Goal: Task Accomplishment & Management: Use online tool/utility

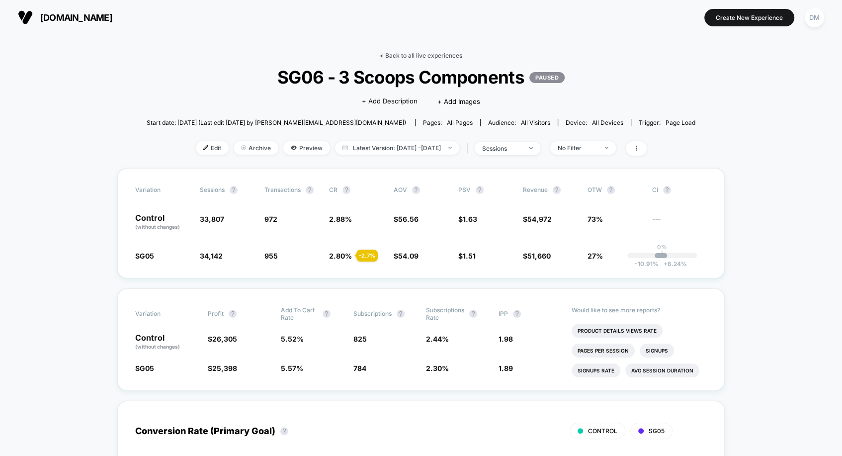
click at [391, 52] on link "< Back to all live experiences" at bounding box center [421, 55] width 83 height 7
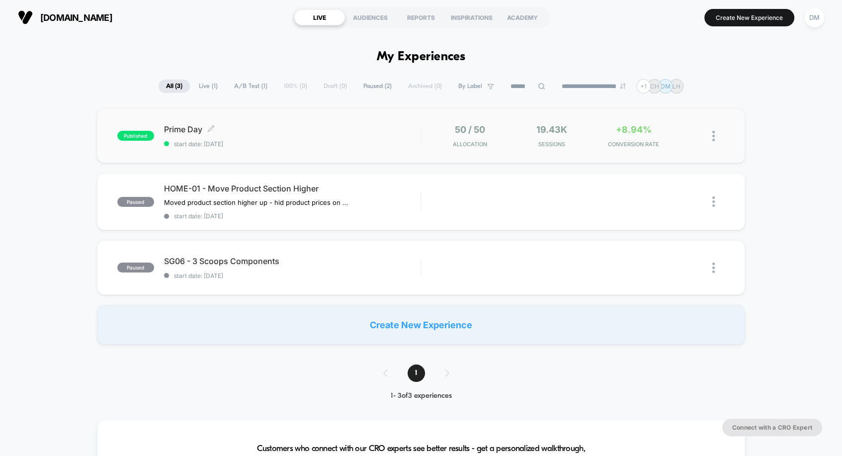
click at [337, 144] on span "start date: [DATE]" at bounding box center [292, 143] width 257 height 7
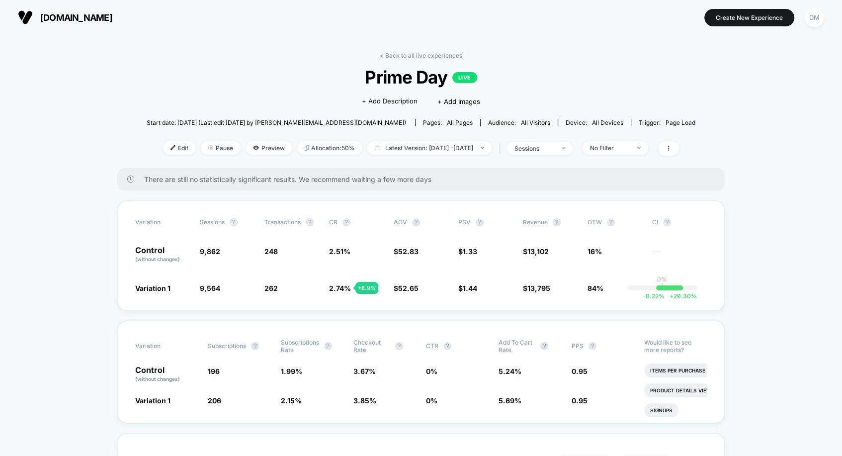
click at [630, 144] on div "No Filter" at bounding box center [610, 147] width 40 height 7
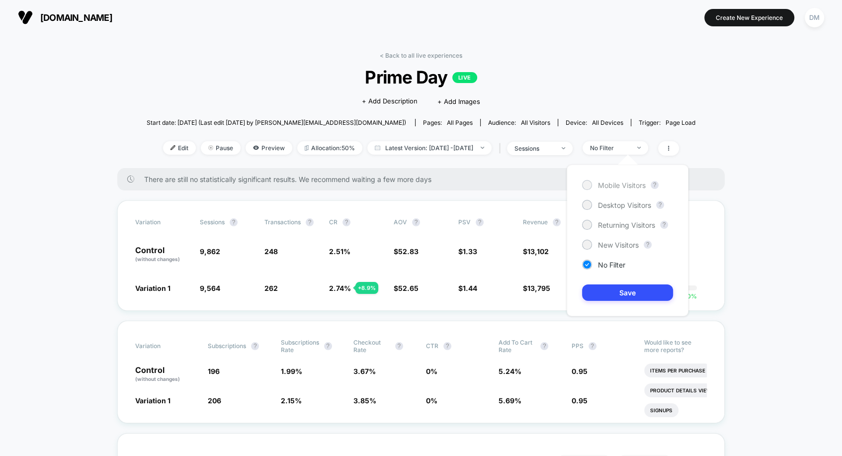
click at [633, 183] on span "Mobile Visitors" at bounding box center [622, 185] width 48 height 8
click at [618, 291] on button "Save" at bounding box center [627, 292] width 91 height 16
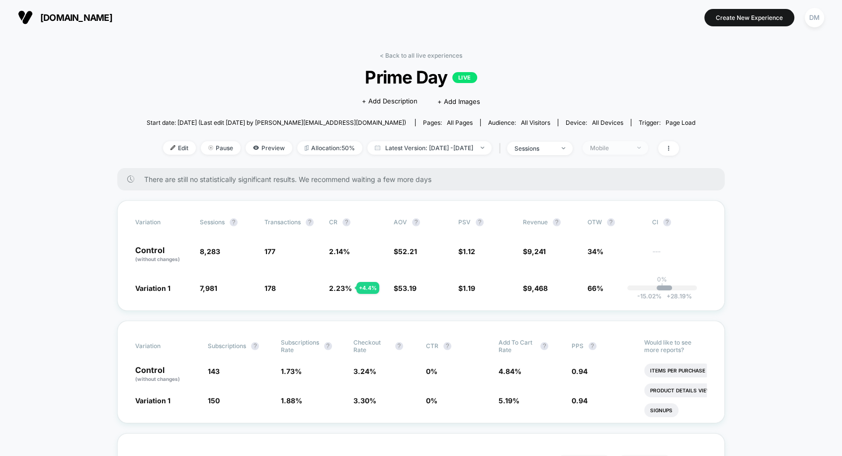
click at [623, 144] on div "Mobile" at bounding box center [610, 147] width 40 height 7
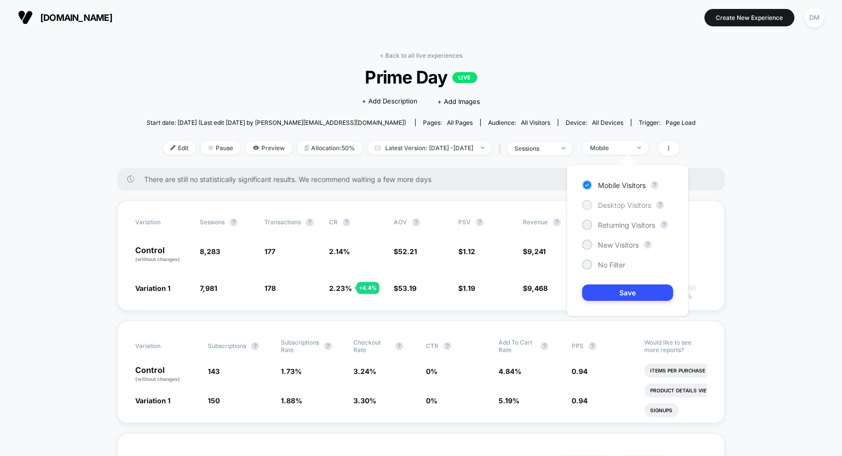
click at [621, 201] on span "Desktop Visitors" at bounding box center [624, 205] width 53 height 8
click at [617, 292] on button "Save" at bounding box center [627, 292] width 91 height 16
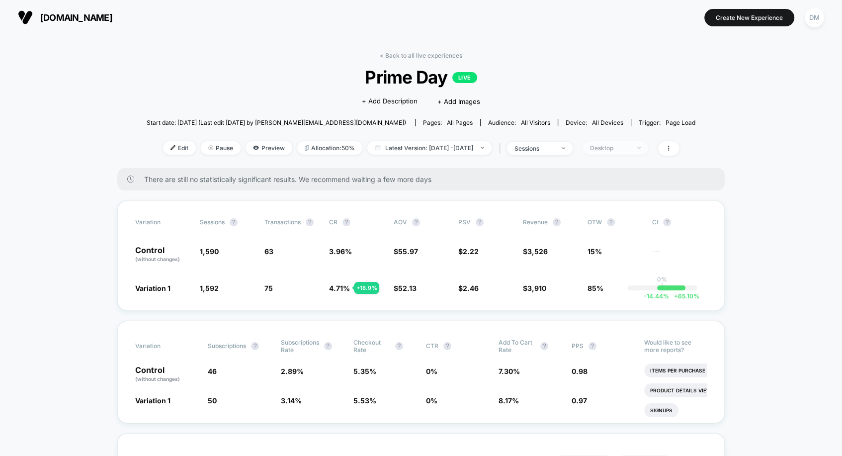
click at [628, 151] on div "Desktop" at bounding box center [610, 147] width 40 height 7
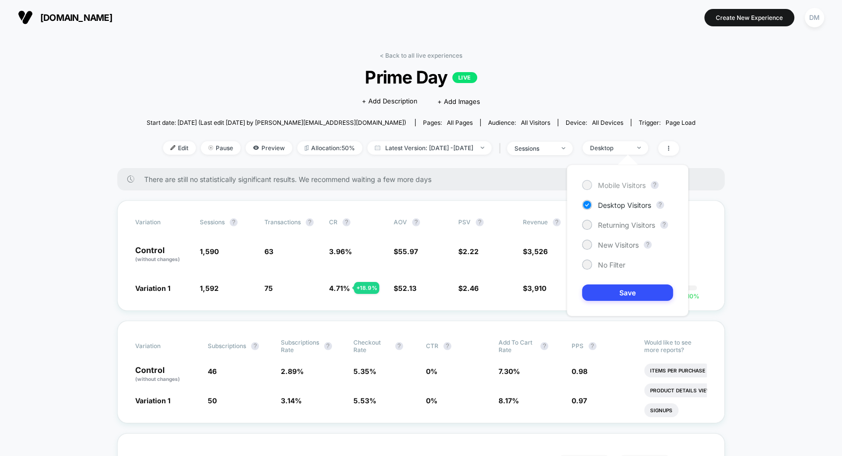
click at [624, 182] on span "Mobile Visitors" at bounding box center [622, 185] width 48 height 8
click at [618, 289] on button "Save" at bounding box center [627, 292] width 91 height 16
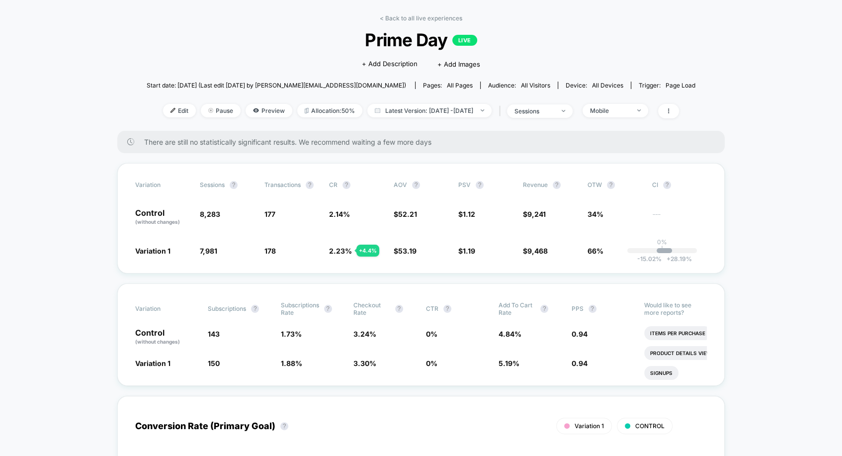
scroll to position [38, 0]
click at [625, 104] on span "Mobile" at bounding box center [616, 109] width 66 height 13
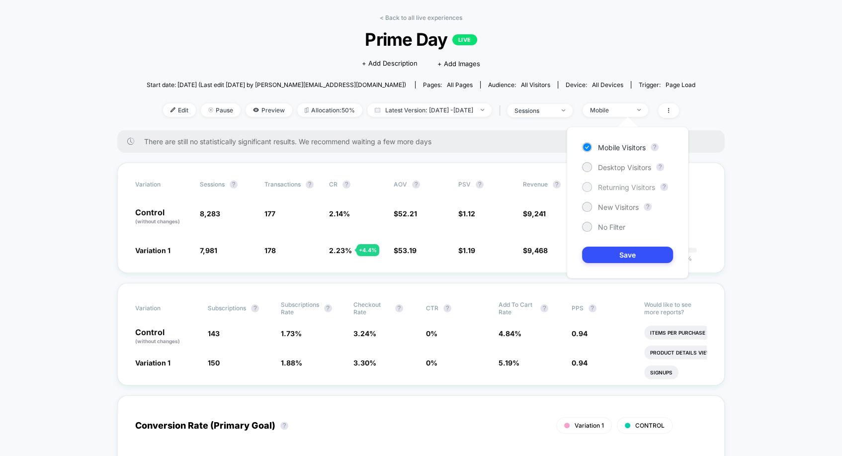
click at [617, 185] on span "Returning Visitors" at bounding box center [626, 187] width 57 height 8
click at [617, 253] on button "Save" at bounding box center [627, 255] width 91 height 16
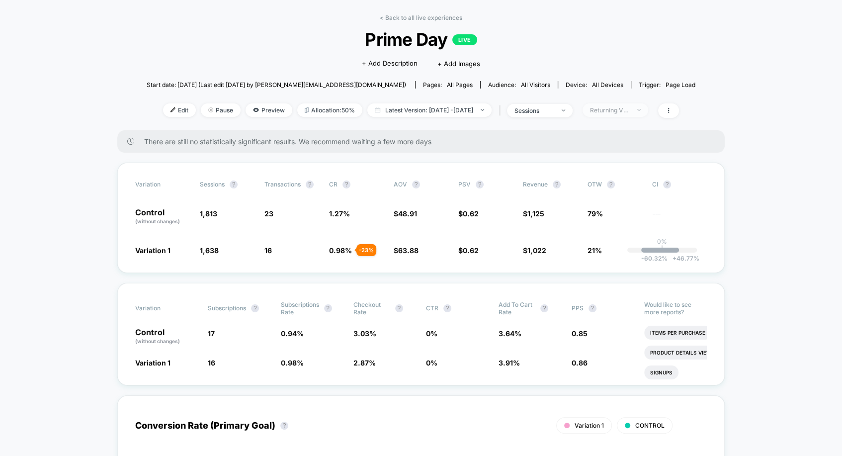
click at [628, 111] on div "Returning Visitors" at bounding box center [610, 109] width 40 height 7
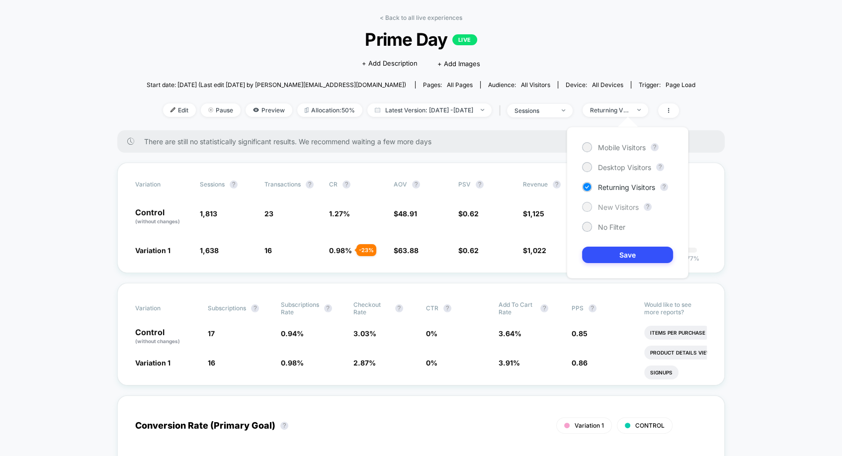
click at [618, 207] on span "New Visitors" at bounding box center [618, 207] width 41 height 8
click at [617, 247] on button "Save" at bounding box center [627, 255] width 91 height 16
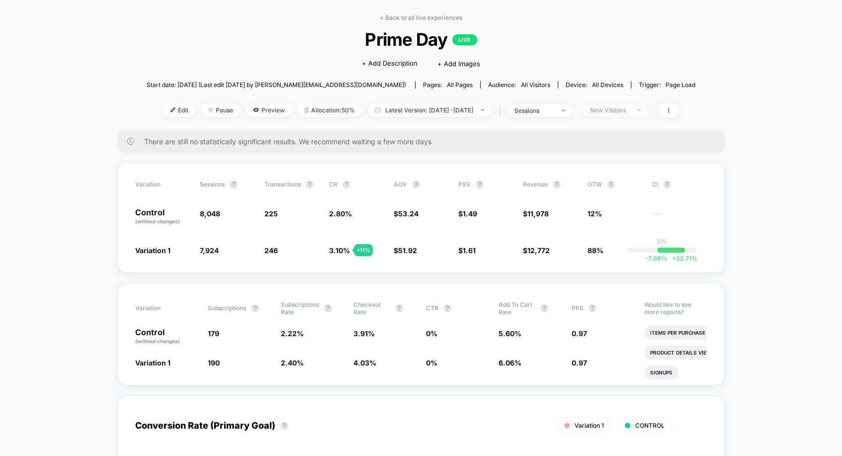
click at [630, 109] on div "New Visitors" at bounding box center [610, 109] width 40 height 7
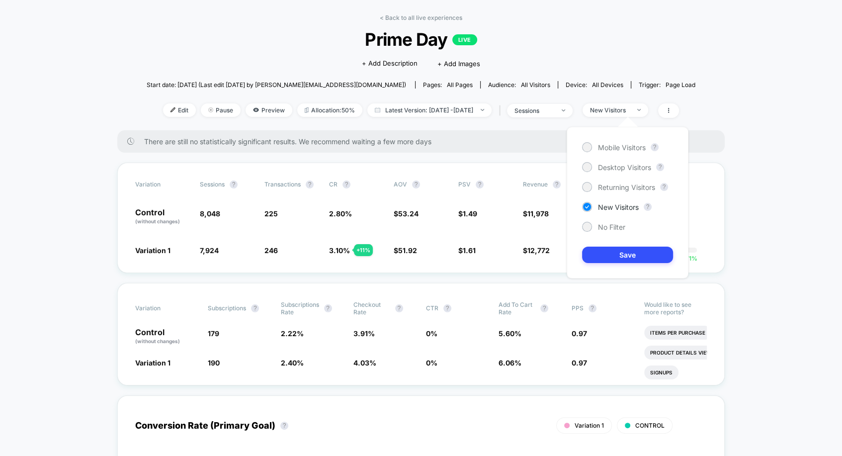
click at [613, 220] on div "Mobile Visitors ? Desktop Visitors ? Returning Visitors ? New Visitors ? No Fil…" at bounding box center [628, 203] width 122 height 152
click at [613, 227] on span "No Filter" at bounding box center [611, 227] width 27 height 8
click at [615, 260] on button "Save" at bounding box center [627, 255] width 91 height 16
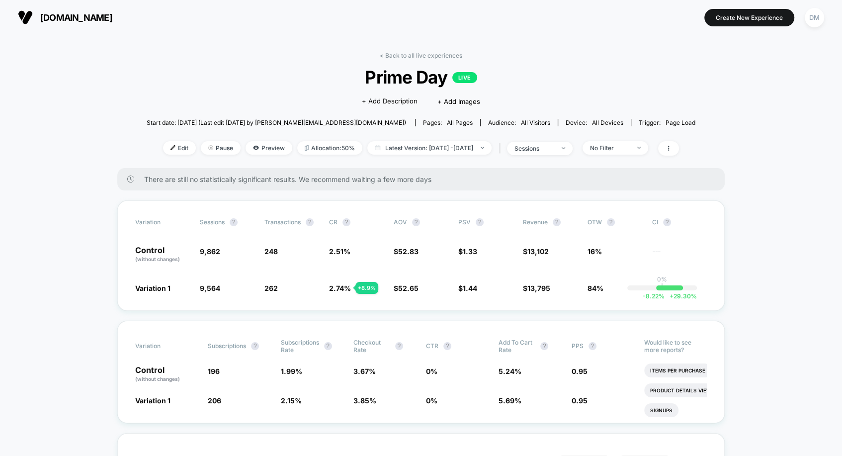
scroll to position [17, 0]
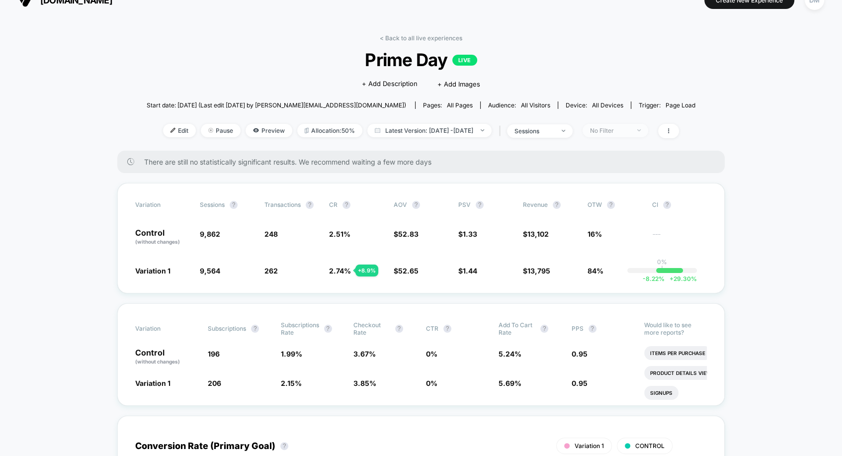
click at [630, 129] on div "No Filter" at bounding box center [610, 130] width 40 height 7
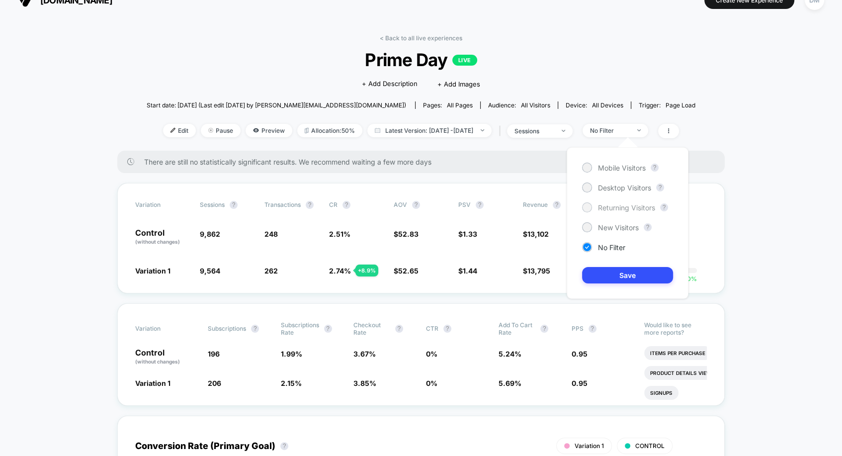
click at [622, 204] on span "Returning Visitors" at bounding box center [626, 207] width 57 height 8
click at [622, 267] on button "Save" at bounding box center [627, 275] width 91 height 16
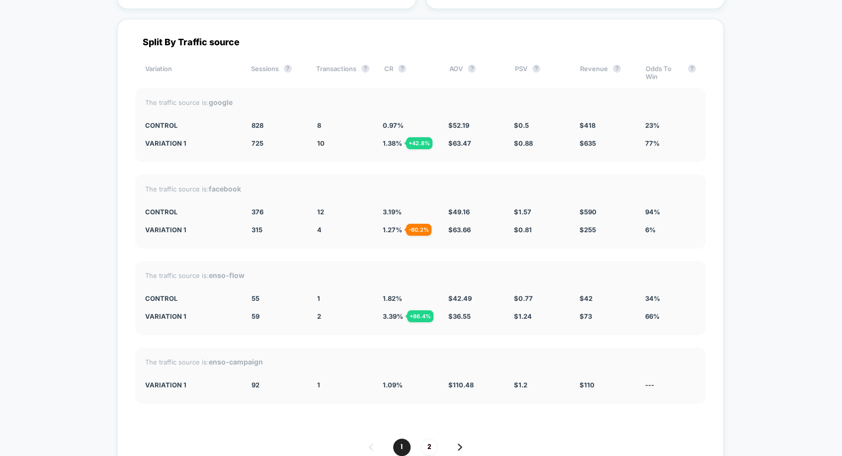
scroll to position [3306, 0]
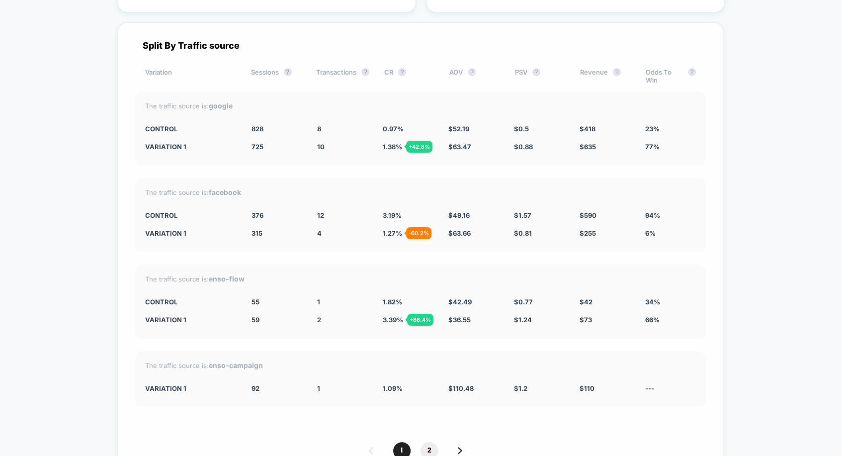
click at [428, 442] on span "2" at bounding box center [429, 450] width 17 height 17
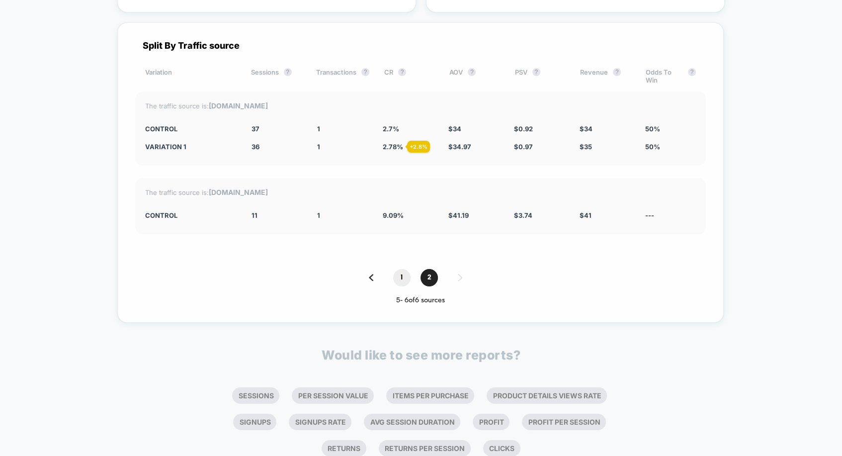
click at [402, 273] on span "1" at bounding box center [401, 277] width 17 height 17
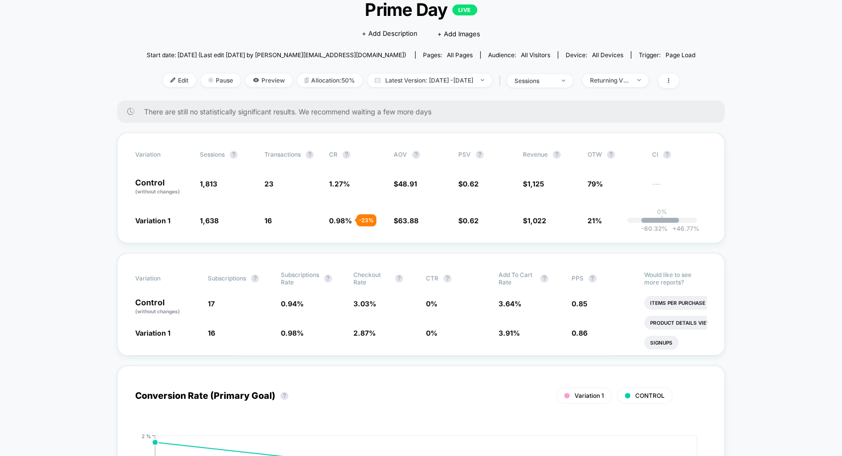
scroll to position [58, 0]
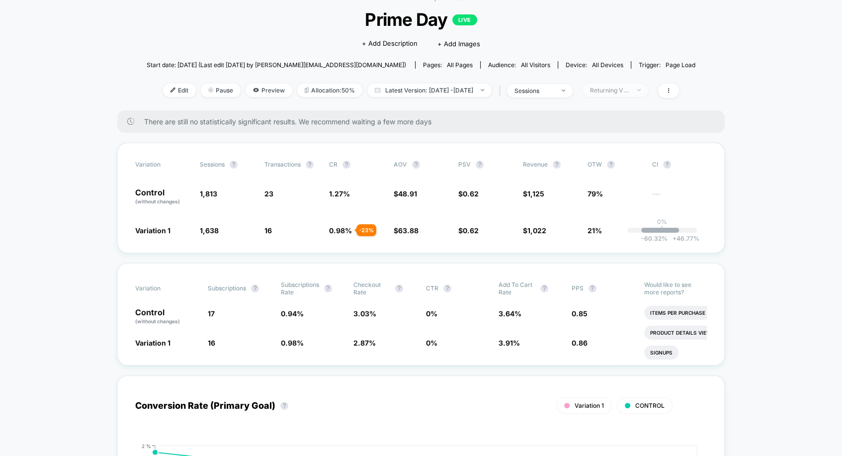
click at [630, 90] on div "Returning Visitors" at bounding box center [610, 90] width 40 height 7
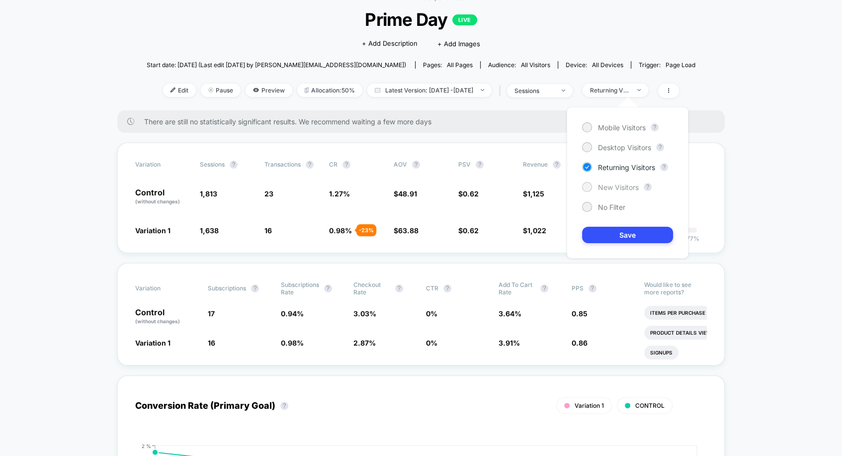
click at [586, 184] on div at bounding box center [586, 186] width 7 height 7
click at [603, 230] on button "Save" at bounding box center [627, 235] width 91 height 16
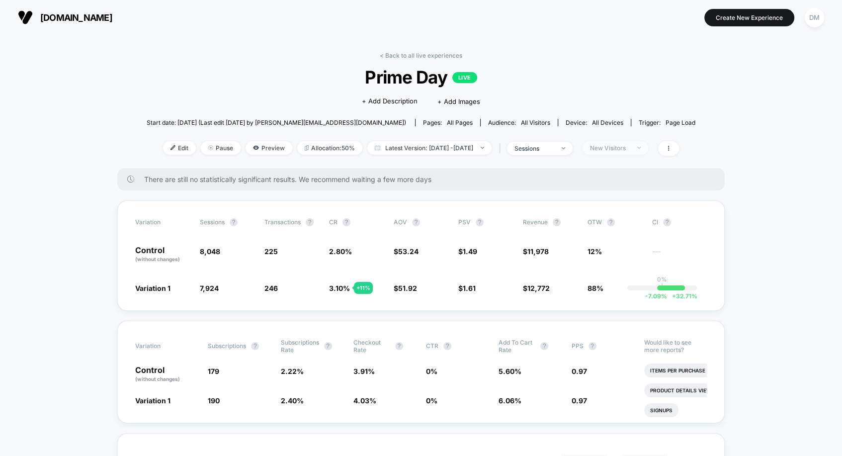
click at [630, 146] on div "New Visitors" at bounding box center [610, 147] width 40 height 7
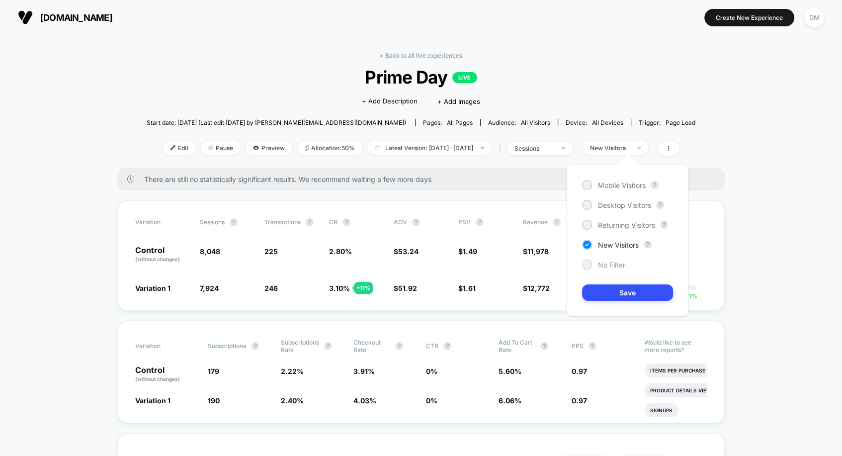
click at [606, 266] on span "No Filter" at bounding box center [611, 264] width 27 height 8
click at [611, 294] on button "Save" at bounding box center [627, 292] width 91 height 16
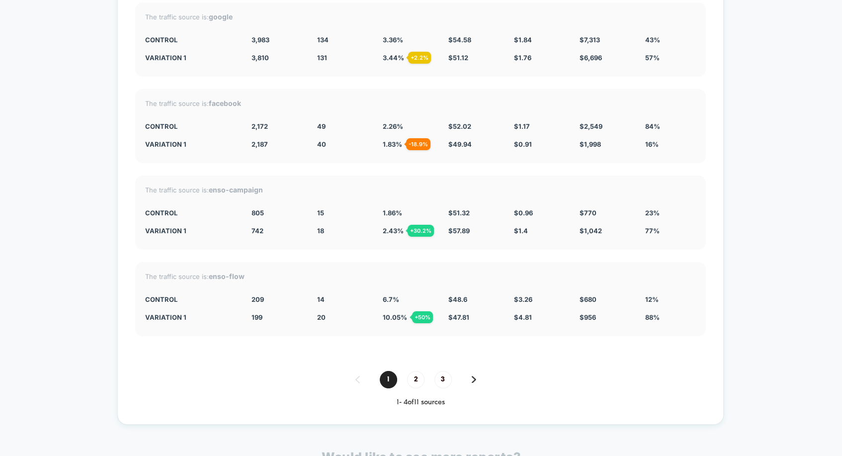
scroll to position [3533, 0]
